Goal: Task Accomplishment & Management: Complete application form

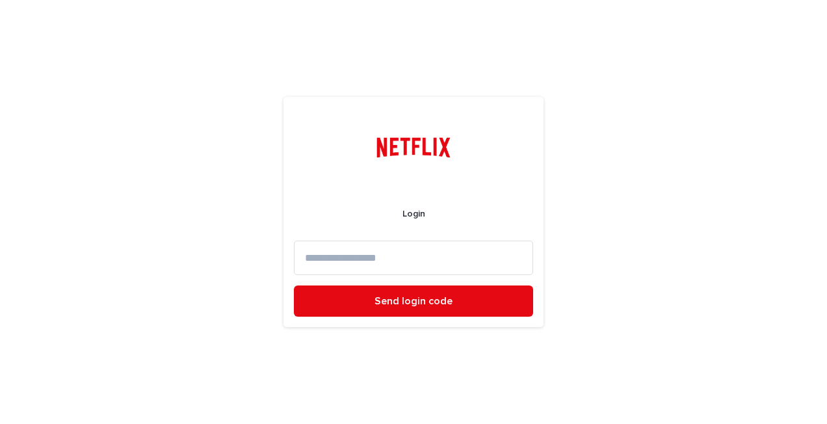
drag, startPoint x: 434, startPoint y: 260, endPoint x: 422, endPoint y: 262, distance: 12.5
click at [434, 260] on input at bounding box center [413, 258] width 239 height 34
type input "**********"
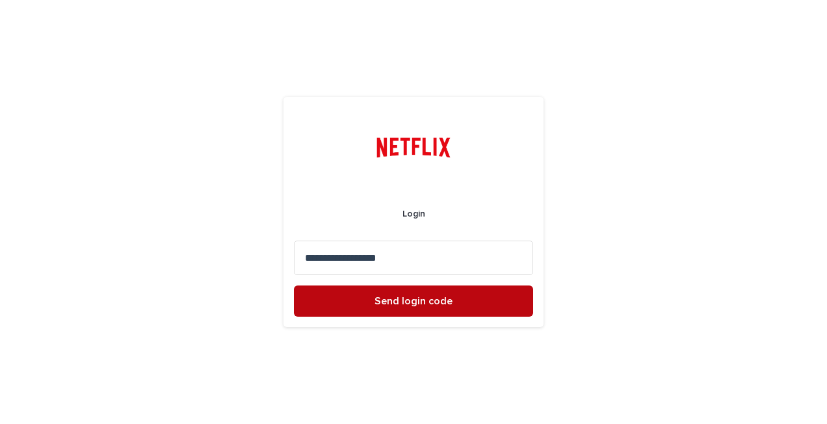
click at [391, 300] on span "Send login code" at bounding box center [414, 301] width 78 height 10
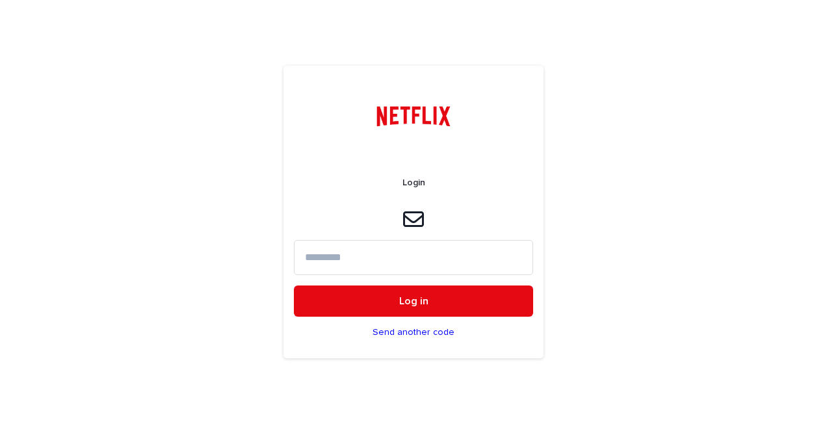
click at [376, 258] on input at bounding box center [413, 257] width 239 height 34
paste input "******"
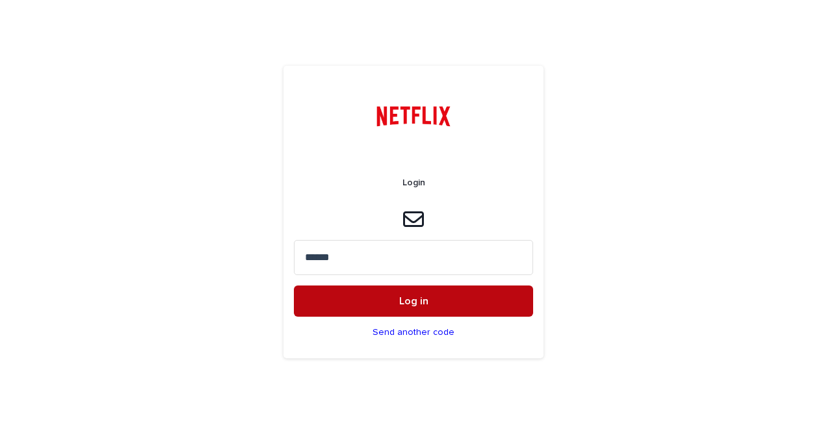
type input "******"
click at [414, 297] on span "Log in" at bounding box center [413, 301] width 29 height 10
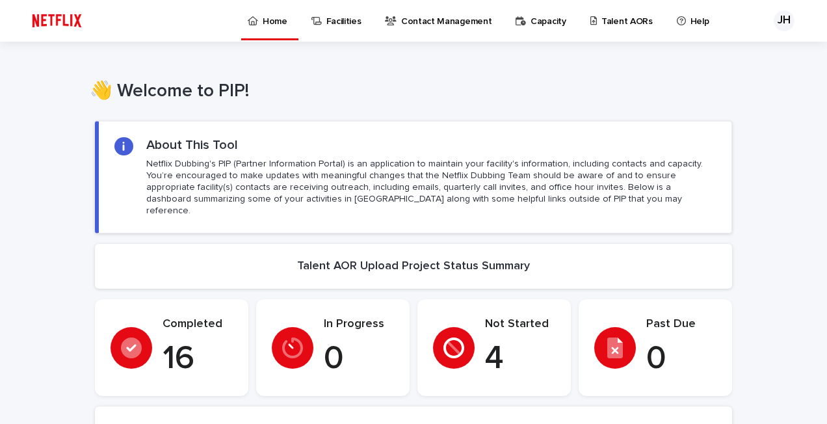
click at [605, 20] on p "Talent AORs" at bounding box center [627, 13] width 51 height 27
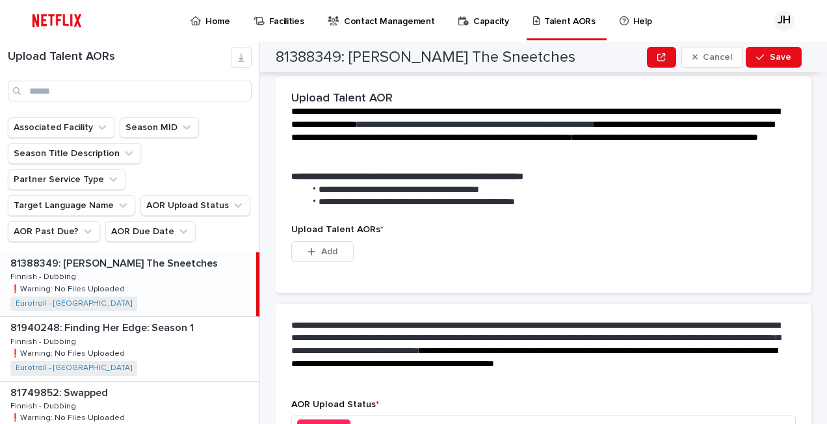
scroll to position [325, 0]
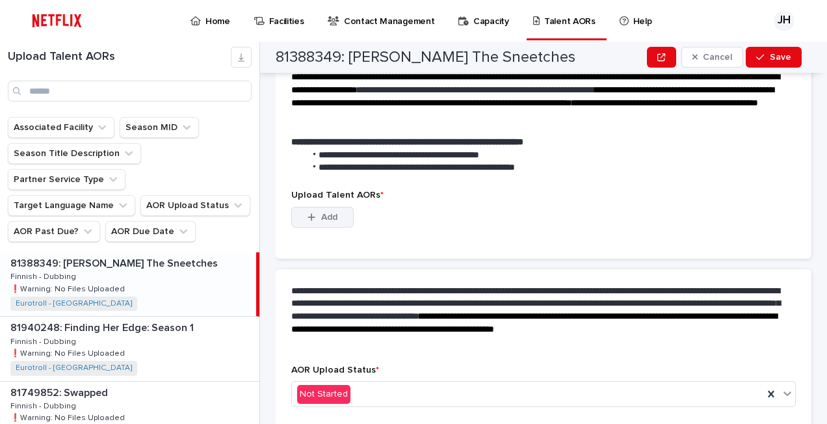
click at [325, 213] on span "Add" at bounding box center [329, 217] width 16 height 9
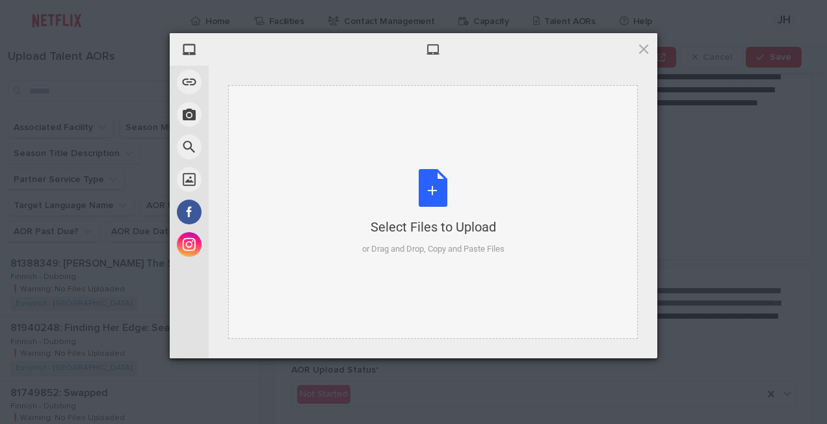
click at [436, 193] on div "Select Files to Upload or Drag and Drop, Copy and Paste Files" at bounding box center [433, 212] width 142 height 87
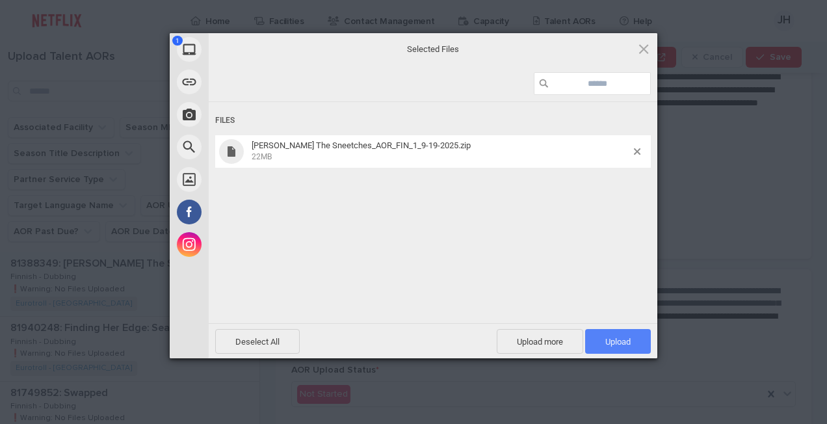
click at [613, 334] on span "Upload 1" at bounding box center [618, 341] width 66 height 25
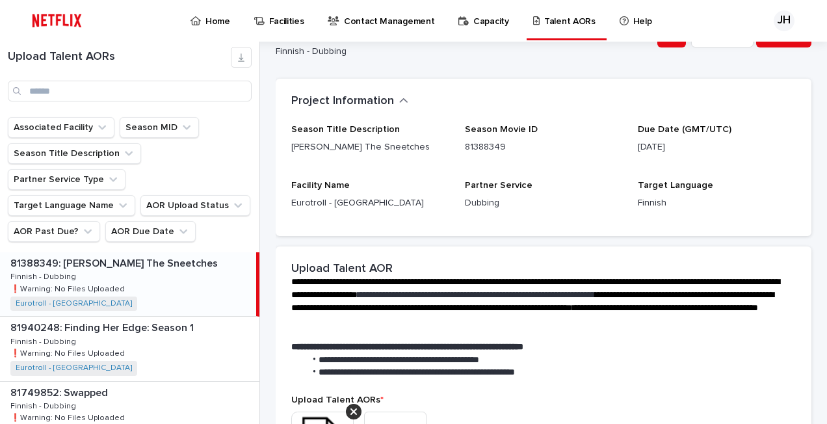
scroll to position [0, 0]
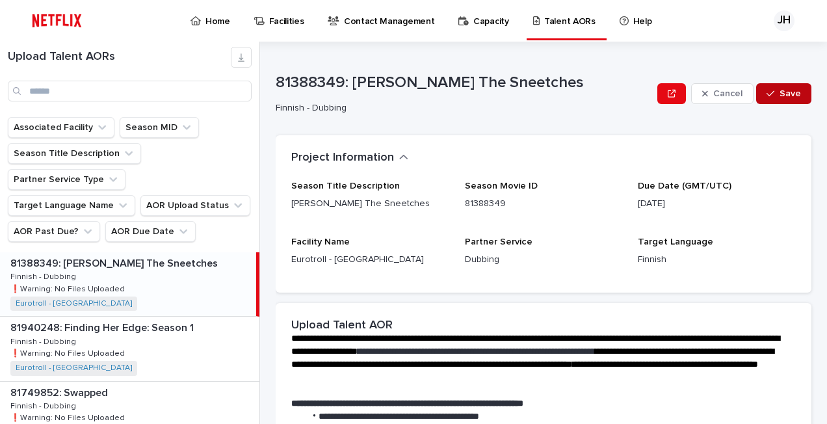
click at [767, 88] on button "Save" at bounding box center [783, 93] width 55 height 21
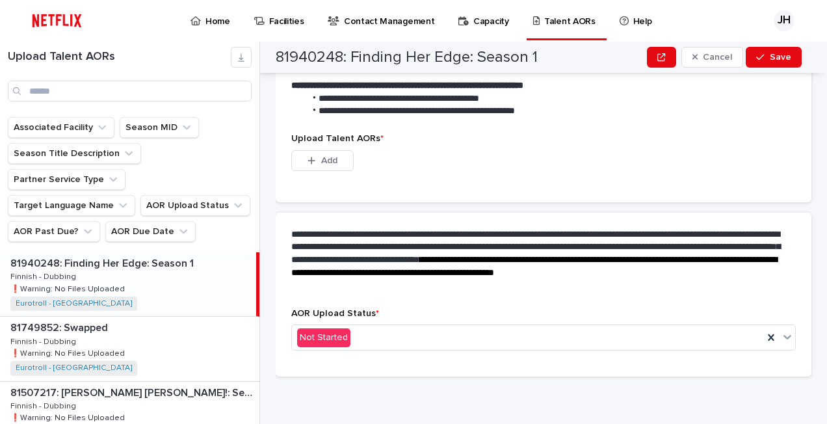
scroll to position [380, 0]
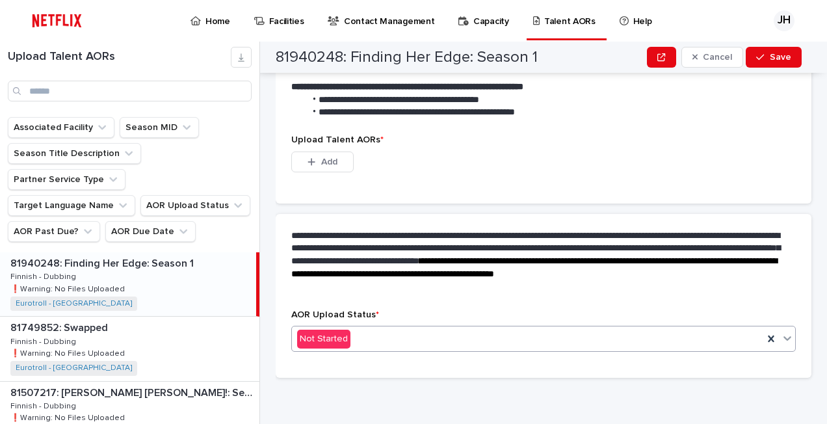
click at [781, 334] on icon at bounding box center [787, 338] width 13 height 13
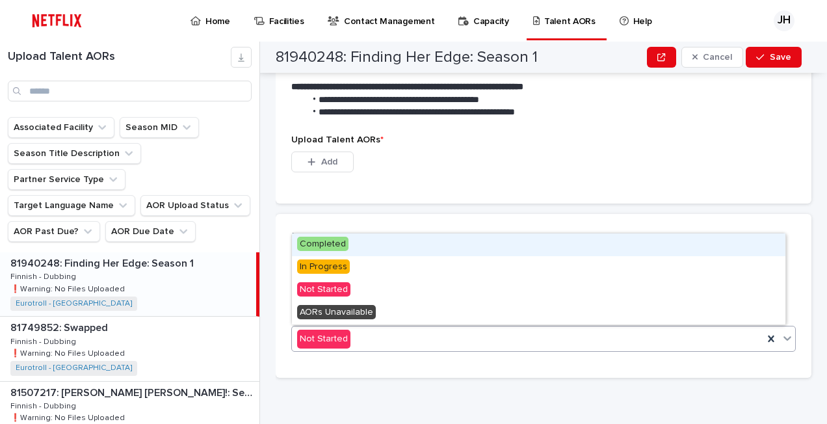
click at [319, 242] on span "Completed" at bounding box center [322, 244] width 51 height 14
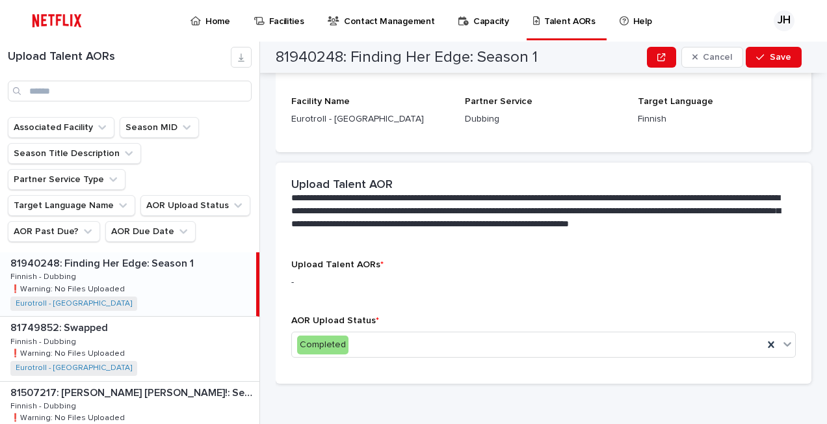
scroll to position [147, 0]
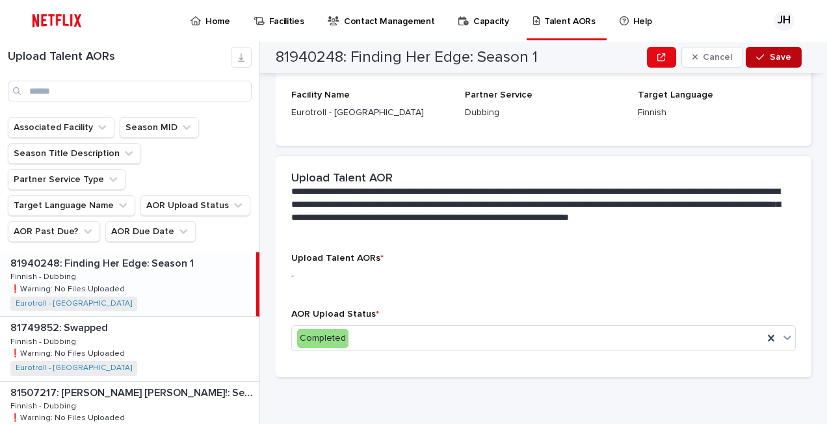
click at [767, 53] on div "button" at bounding box center [762, 57] width 13 height 9
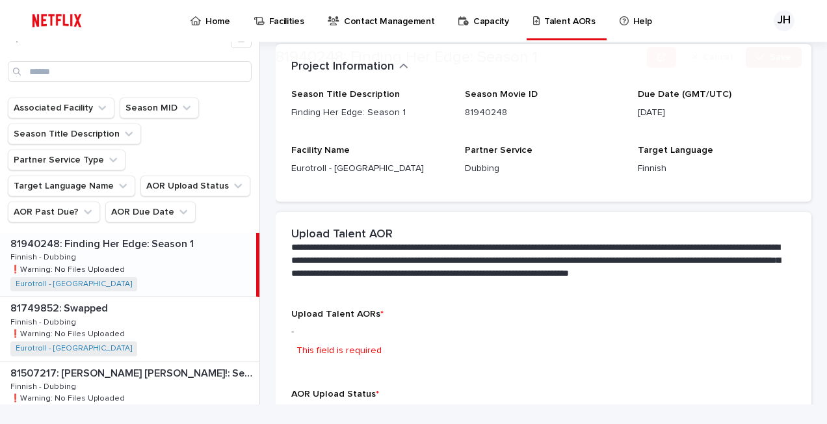
scroll to position [181, 0]
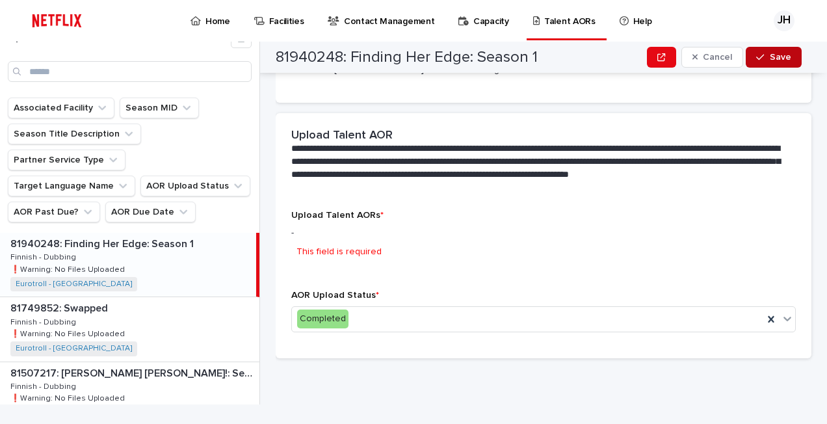
click at [325, 246] on p "This field is required" at bounding box center [339, 252] width 85 height 14
click at [323, 215] on span "Upload Talent AORs *" at bounding box center [337, 215] width 92 height 9
click at [781, 314] on icon at bounding box center [787, 318] width 13 height 13
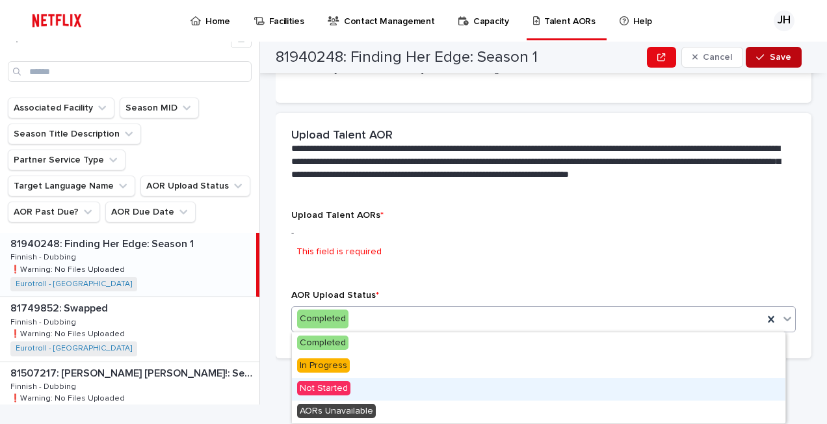
click at [301, 386] on span "Not Started" at bounding box center [323, 388] width 53 height 14
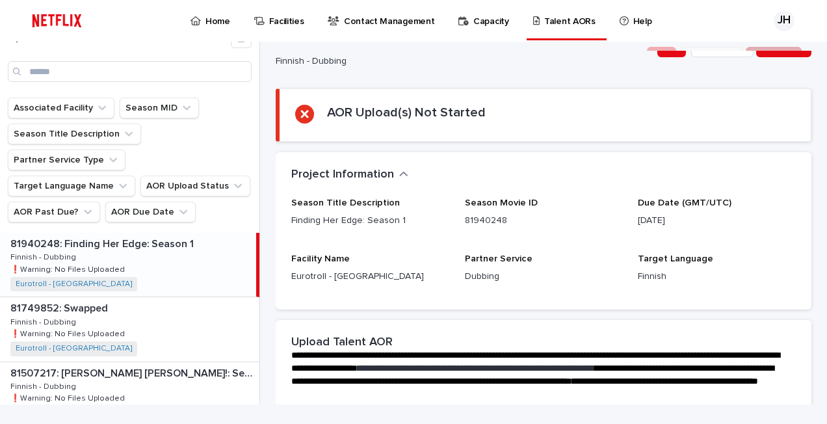
scroll to position [0, 0]
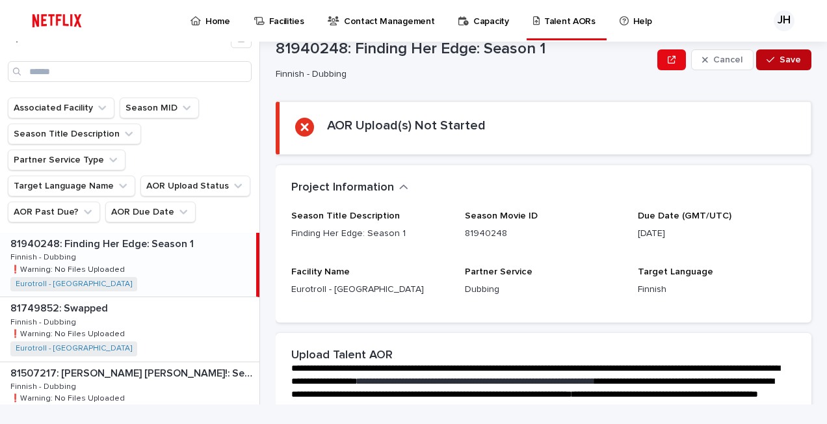
click at [769, 57] on div "button" at bounding box center [773, 59] width 13 height 9
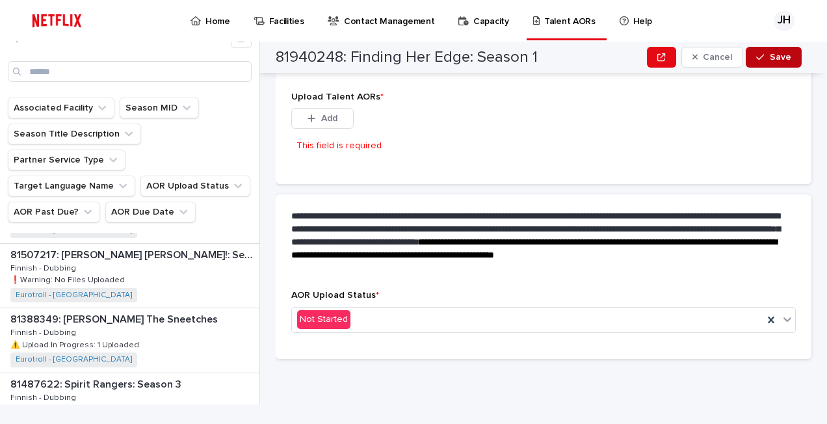
scroll to position [114, 0]
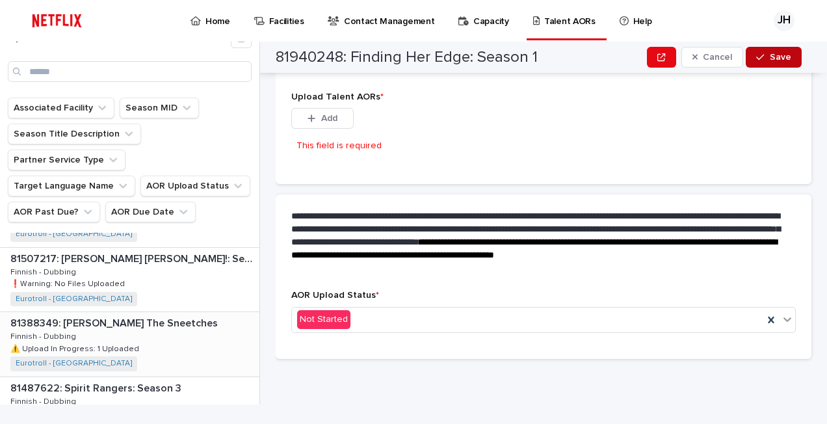
click at [59, 315] on p "81388349: [PERSON_NAME] The Sneetches" at bounding box center [115, 322] width 210 height 15
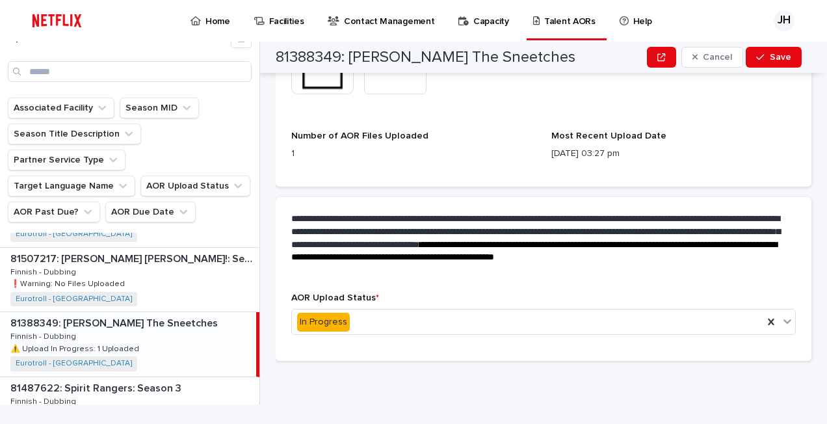
scroll to position [495, 0]
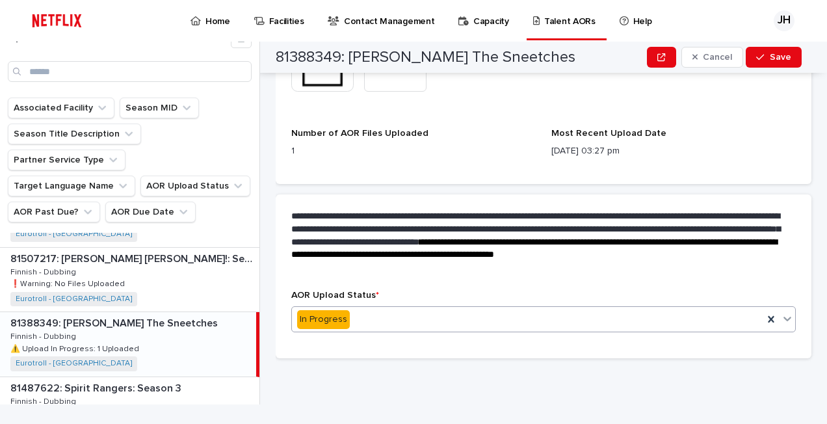
click at [781, 315] on icon at bounding box center [787, 318] width 13 height 13
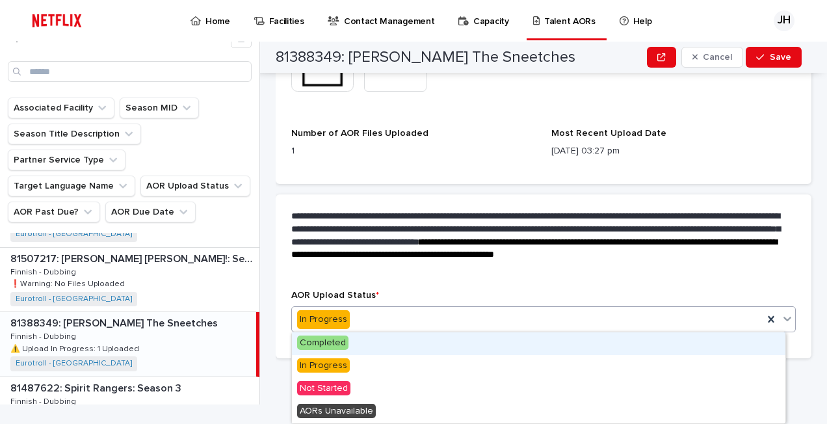
click at [332, 342] on span "Completed" at bounding box center [322, 343] width 51 height 14
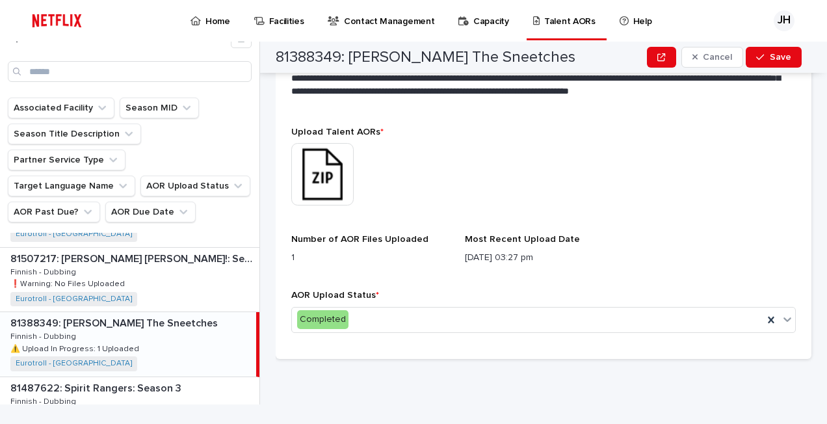
scroll to position [329, 0]
click at [779, 55] on span "Save" at bounding box center [780, 57] width 21 height 9
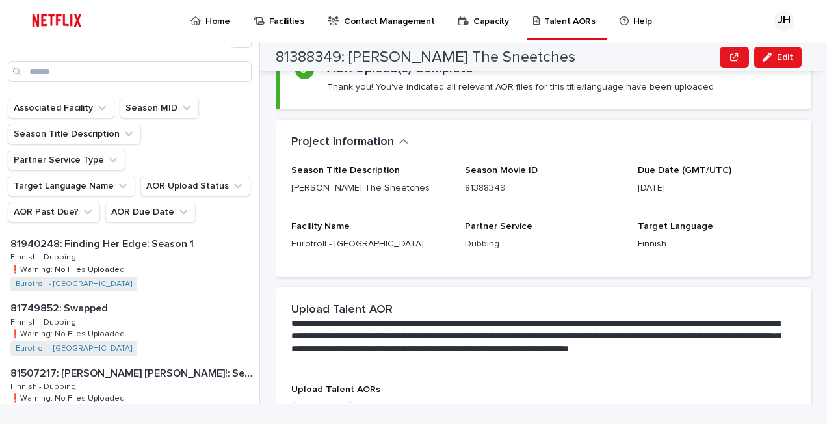
scroll to position [0, 0]
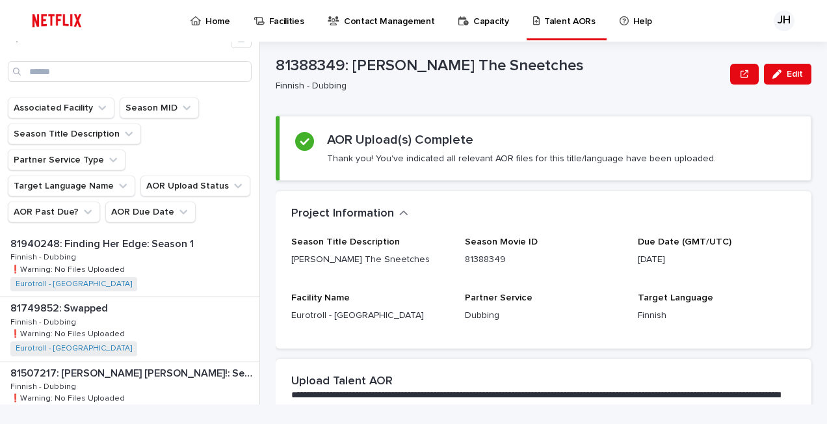
click at [785, 18] on div "JH" at bounding box center [784, 20] width 21 height 21
click at [754, 53] on p "Log Out" at bounding box center [772, 55] width 82 height 22
